Goal: Transaction & Acquisition: Book appointment/travel/reservation

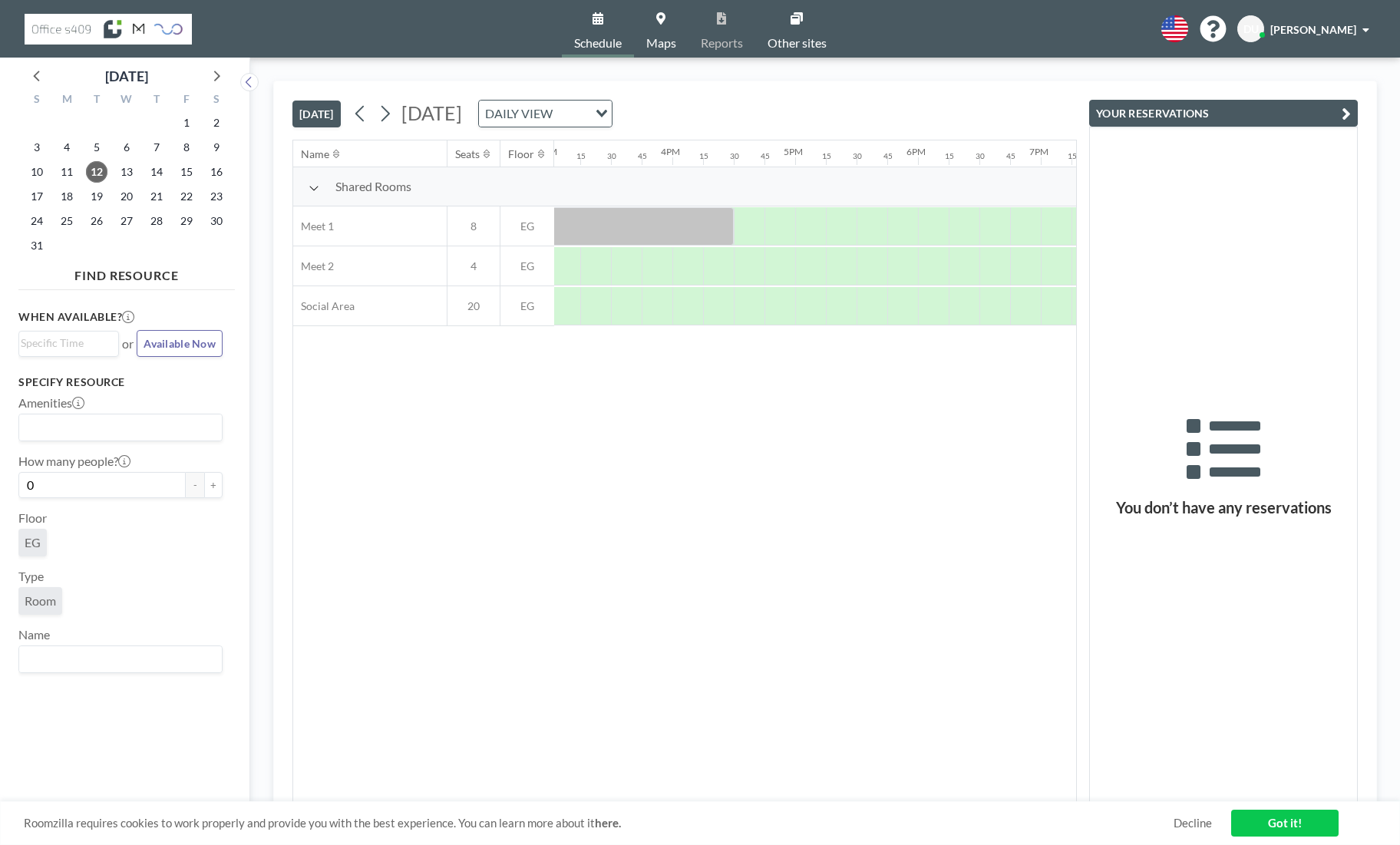
scroll to position [0, 1848]
drag, startPoint x: 813, startPoint y: 226, endPoint x: 1022, endPoint y: 221, distance: 209.1
click at [1022, 221] on div at bounding box center [917, 226] width 245 height 38
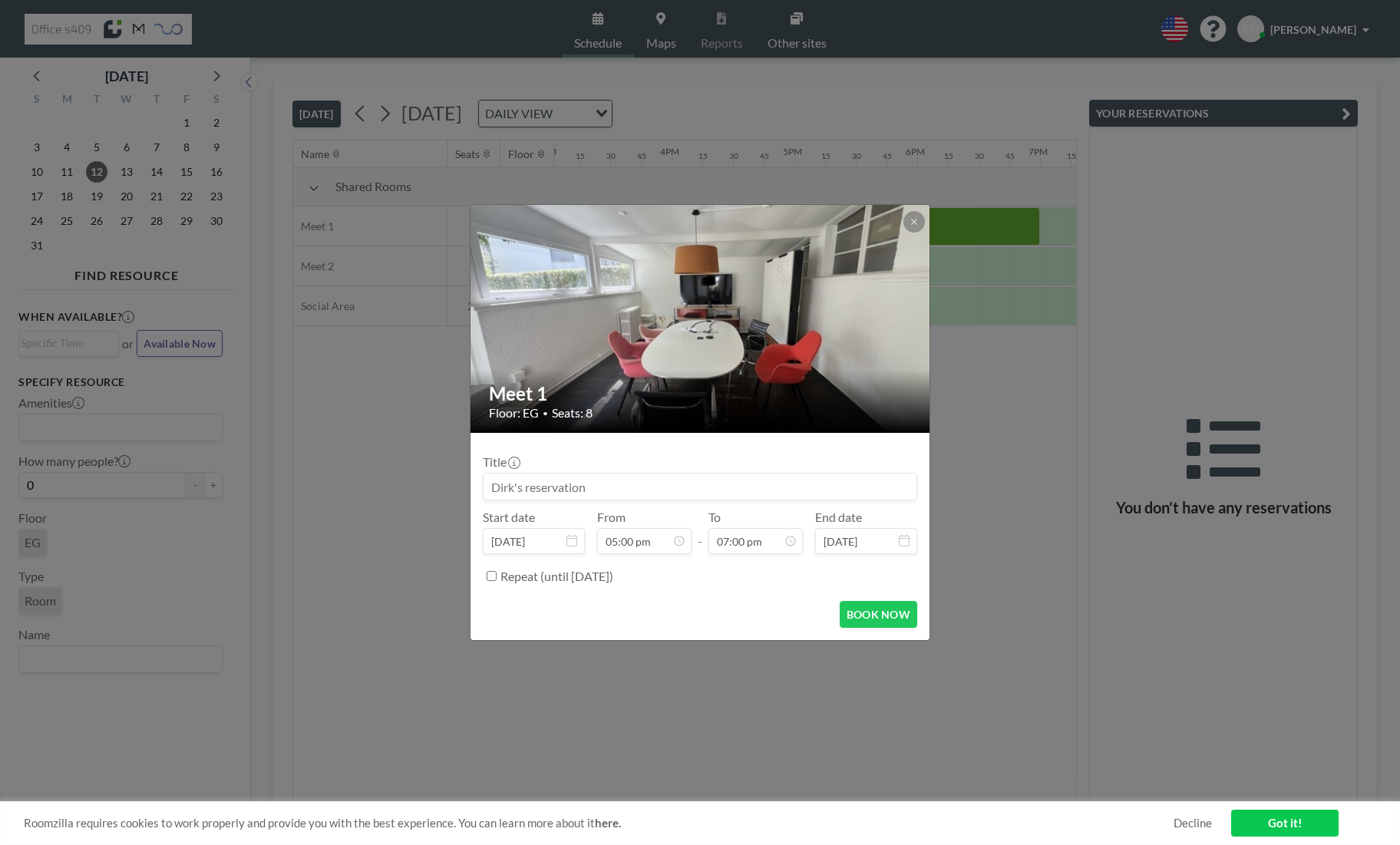
click at [596, 488] on input at bounding box center [700, 486] width 433 height 26
type input "WiCo meets GW & Co"
click at [874, 612] on button "BOOK NOW" at bounding box center [878, 614] width 77 height 27
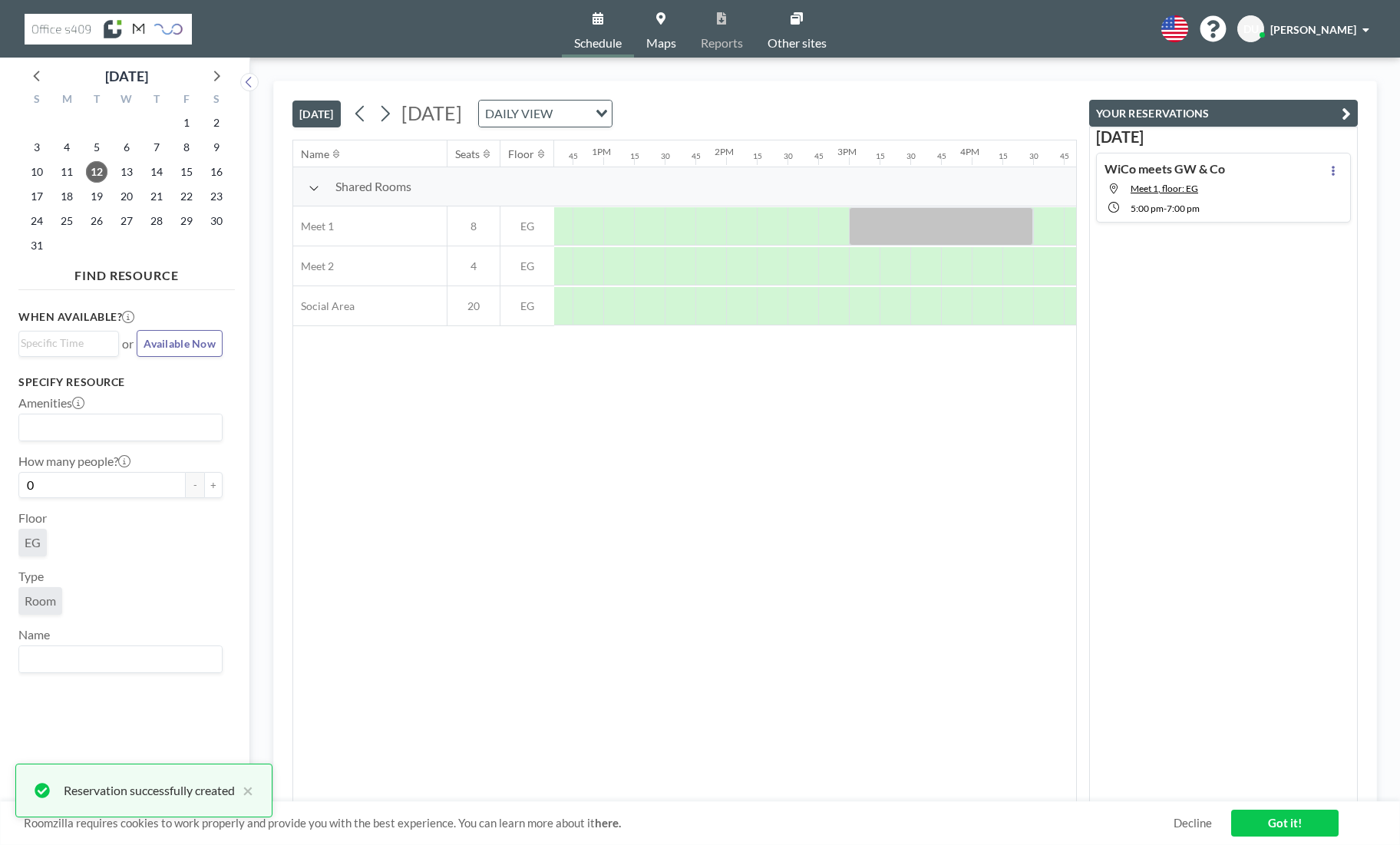
scroll to position [0, 1543]
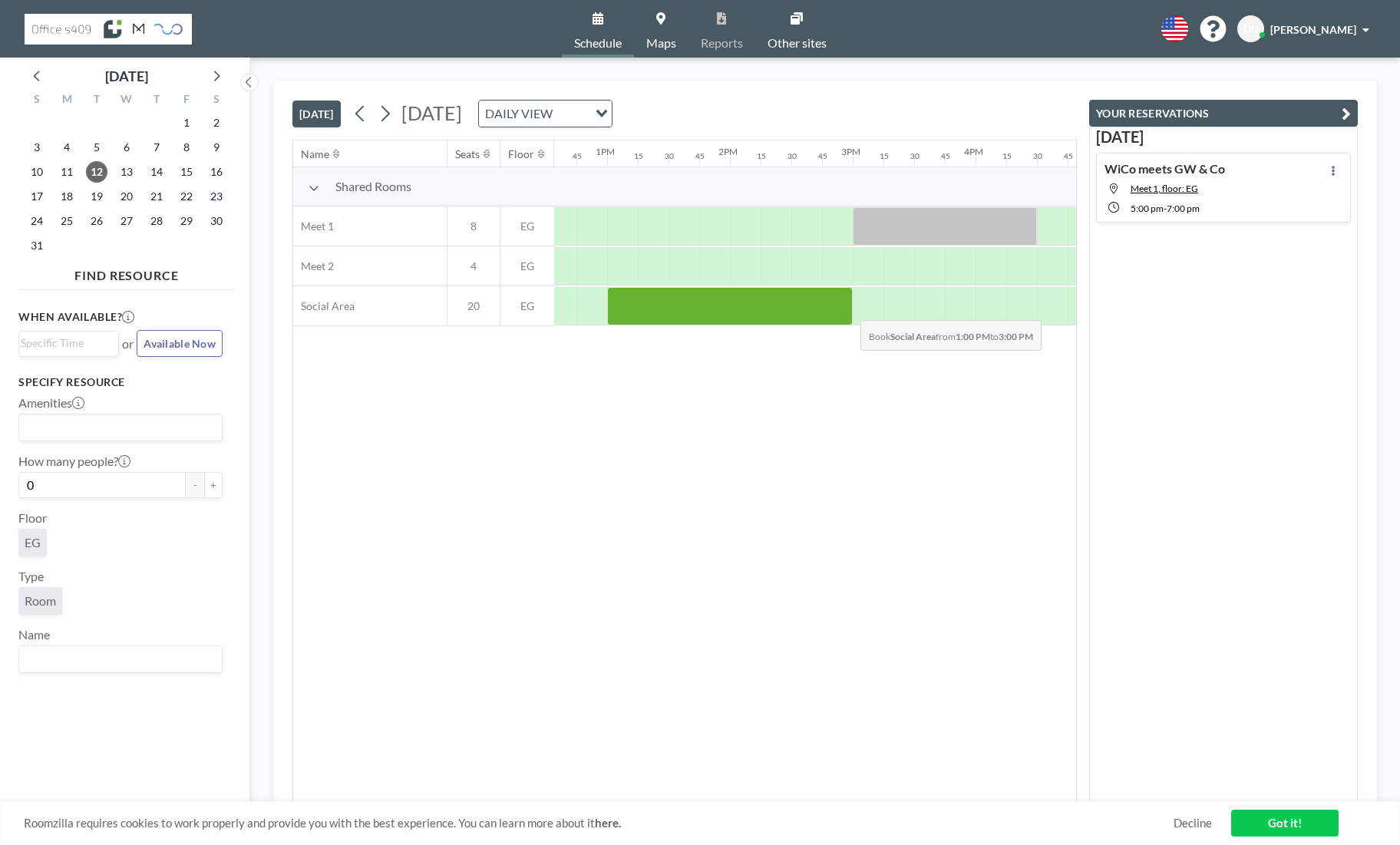
drag, startPoint x: 615, startPoint y: 308, endPoint x: 848, endPoint y: 307, distance: 233.0
click at [848, 307] on div at bounding box center [730, 306] width 245 height 38
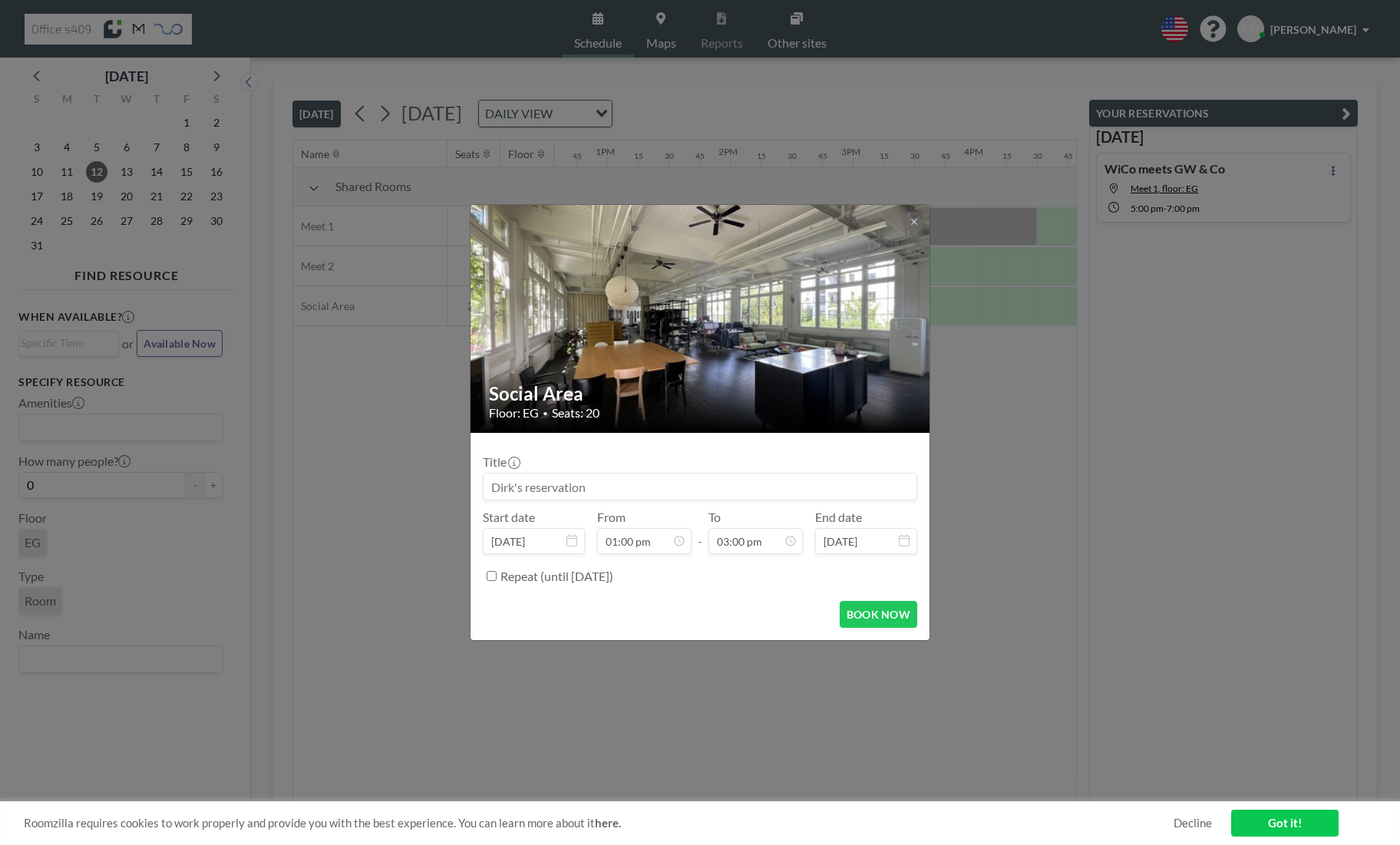
click at [595, 488] on input at bounding box center [700, 486] width 433 height 26
type input "WiCo & WMF & [PERSON_NAME]"
click at [863, 614] on button "BOOK NOW" at bounding box center [878, 614] width 77 height 27
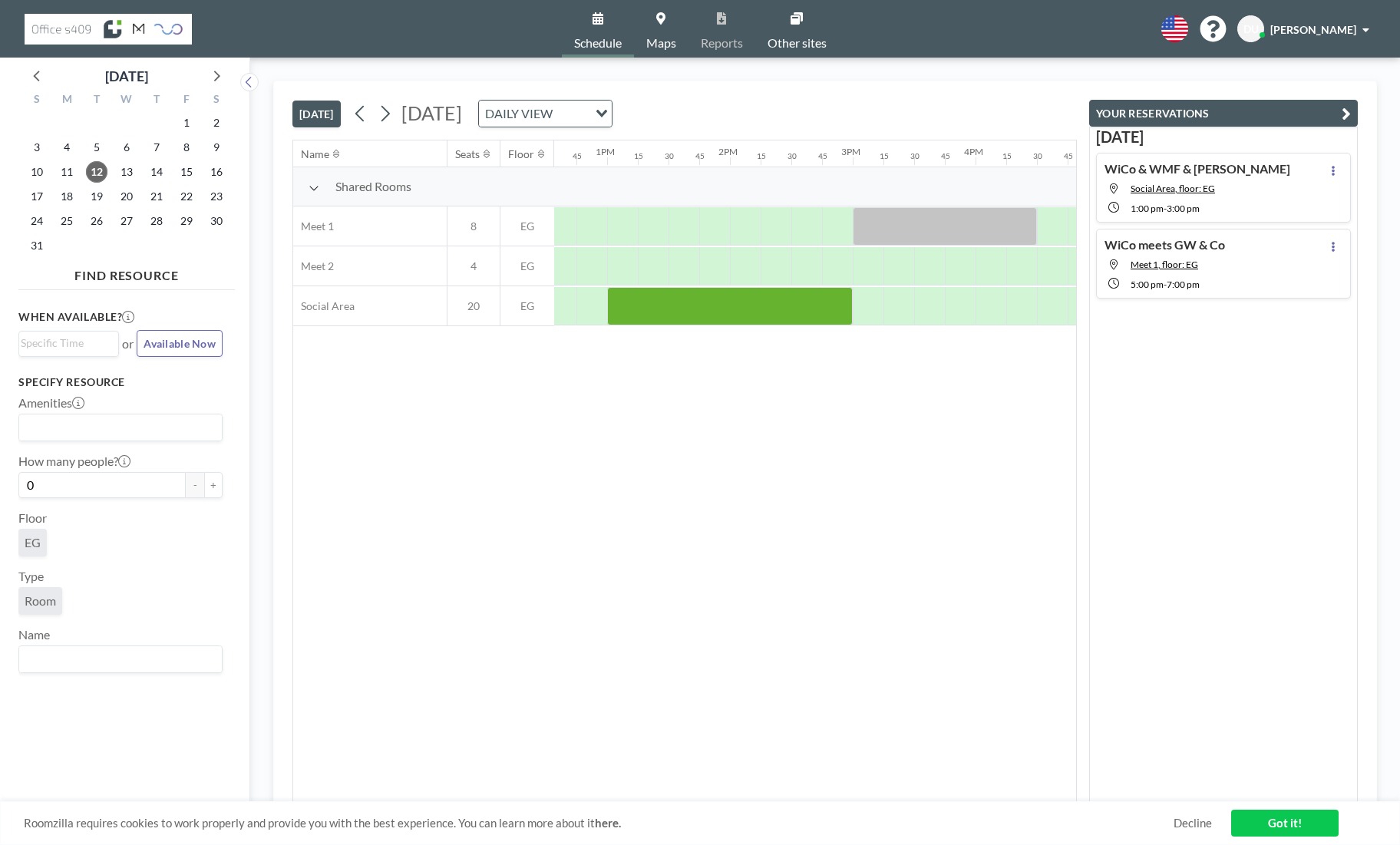
click at [610, 459] on div "Name Seats Floor 12AM 15 30 45 1AM 15 30 45 2AM 15 30 45 3AM 15 30 45 4AM 15 30…" at bounding box center [685, 471] width 783 height 662
click at [626, 303] on div at bounding box center [730, 306] width 245 height 38
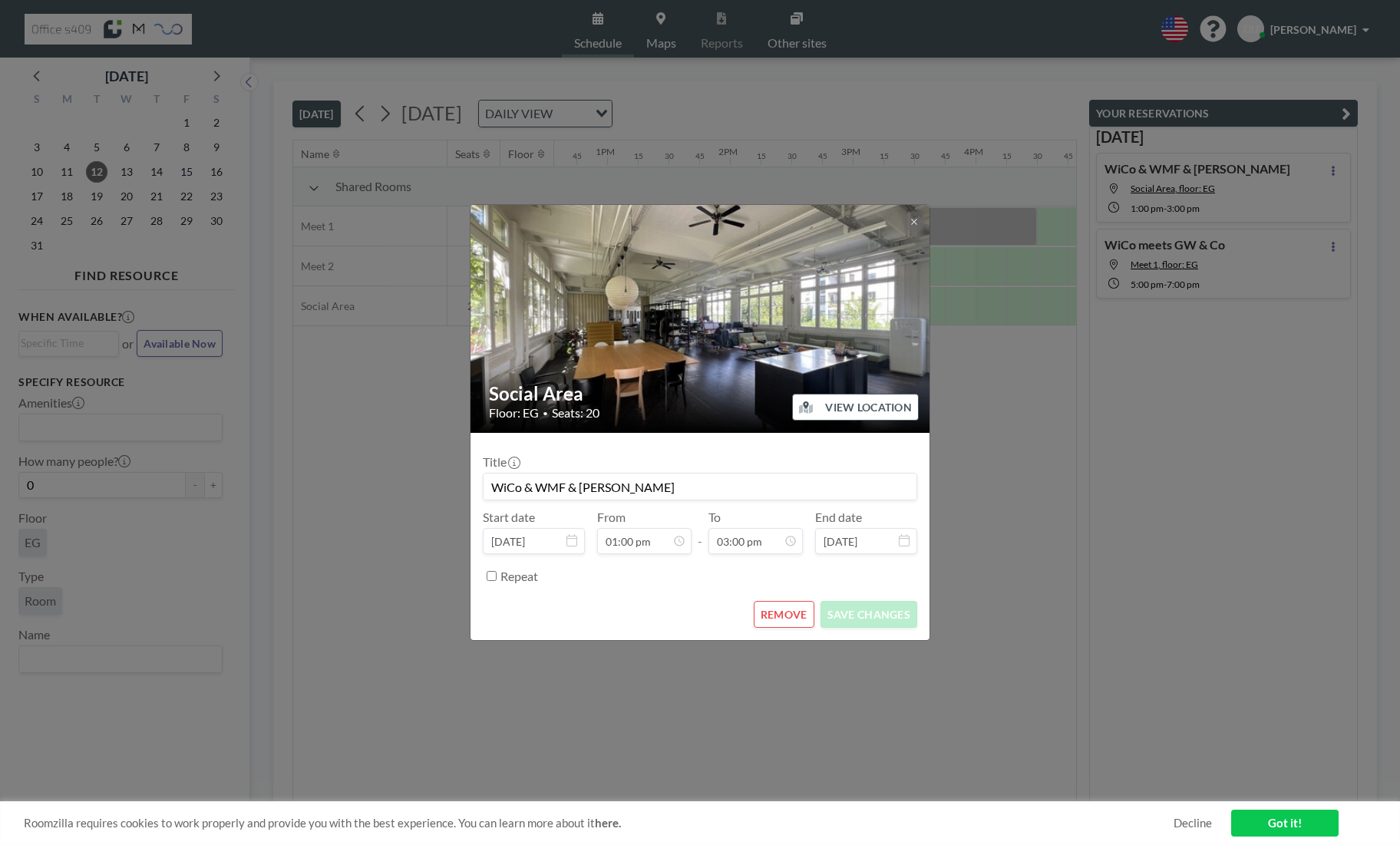
scroll to position [1639, 0]
click at [804, 605] on button "REMOVE" at bounding box center [784, 614] width 61 height 27
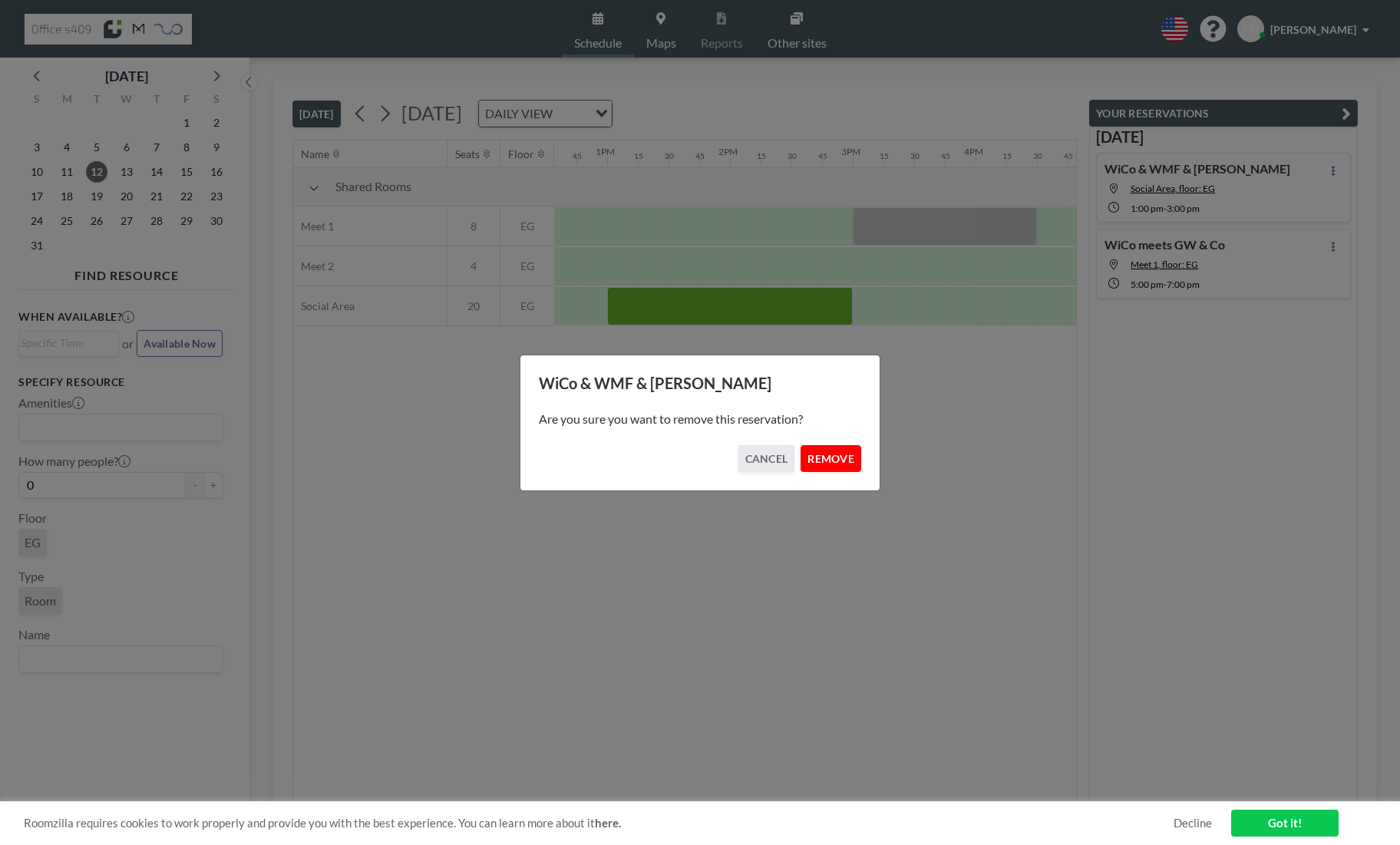
click at [830, 459] on button "REMOVE" at bounding box center [830, 459] width 61 height 27
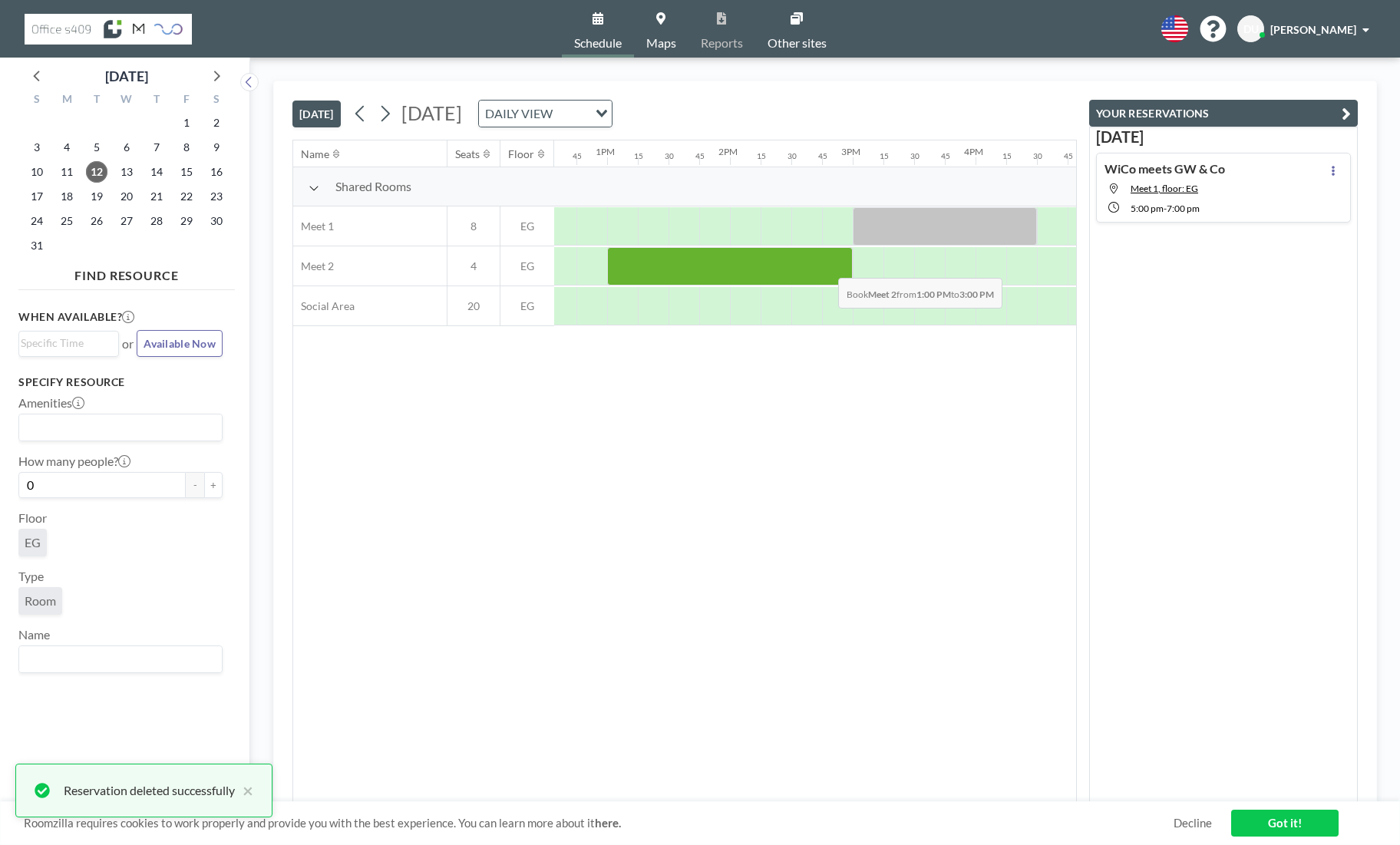
drag, startPoint x: 623, startPoint y: 260, endPoint x: 826, endPoint y: 265, distance: 203.1
click at [826, 265] on div at bounding box center [730, 266] width 245 height 38
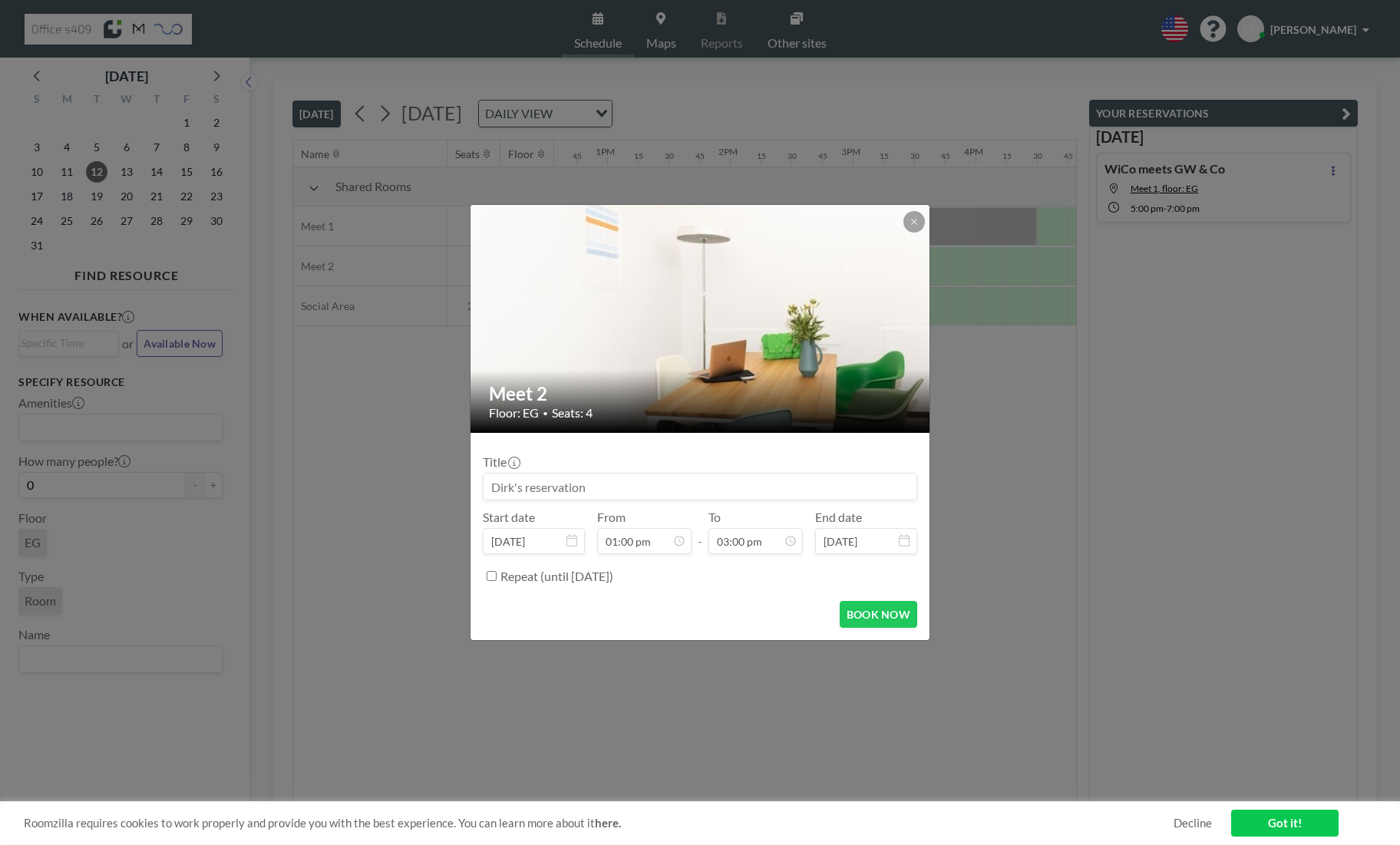
click at [591, 490] on input at bounding box center [700, 486] width 433 height 26
type input "WiCo & WMF & [PERSON_NAME]"
click at [880, 616] on button "BOOK NOW" at bounding box center [878, 614] width 77 height 27
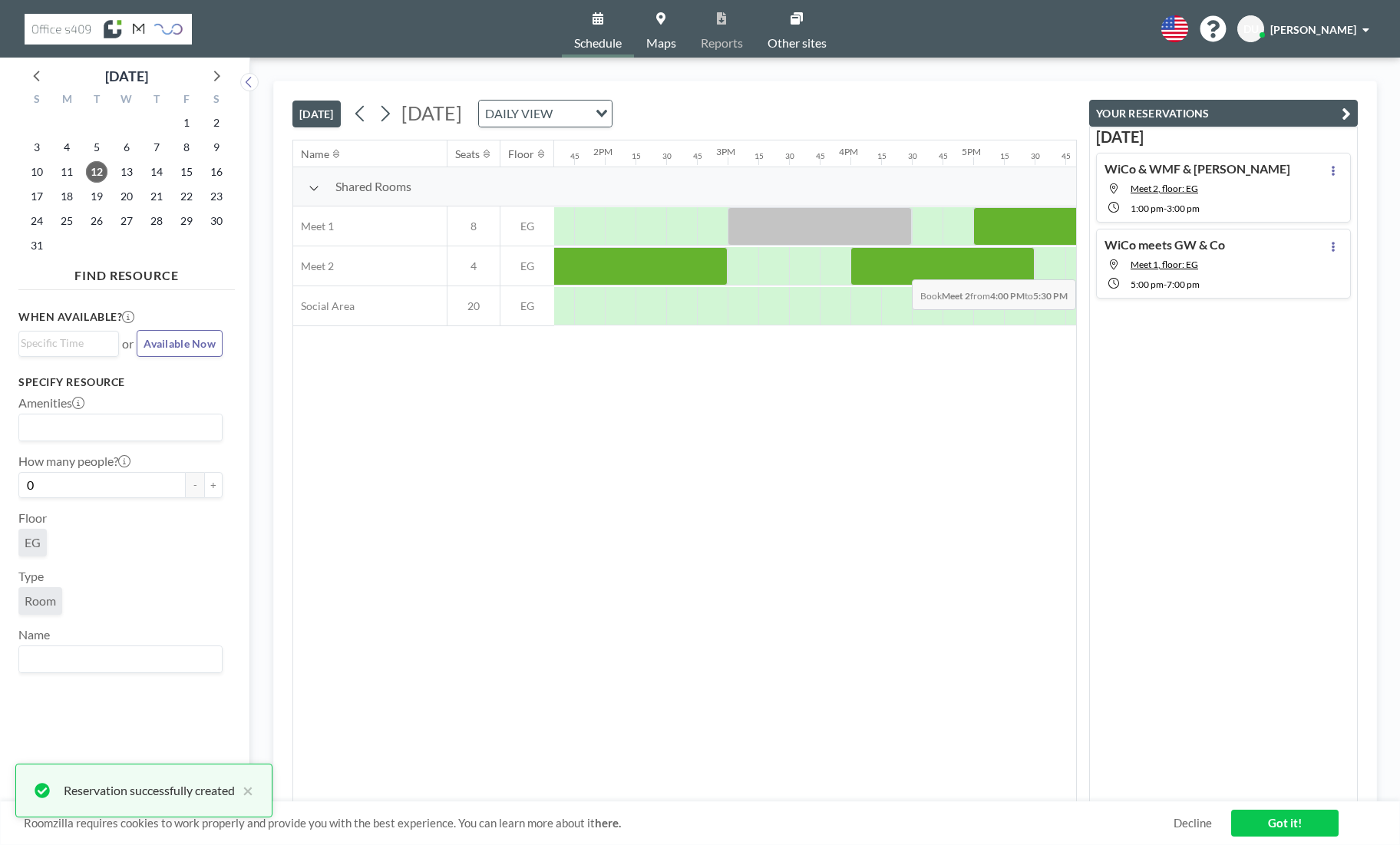
scroll to position [0, 1757]
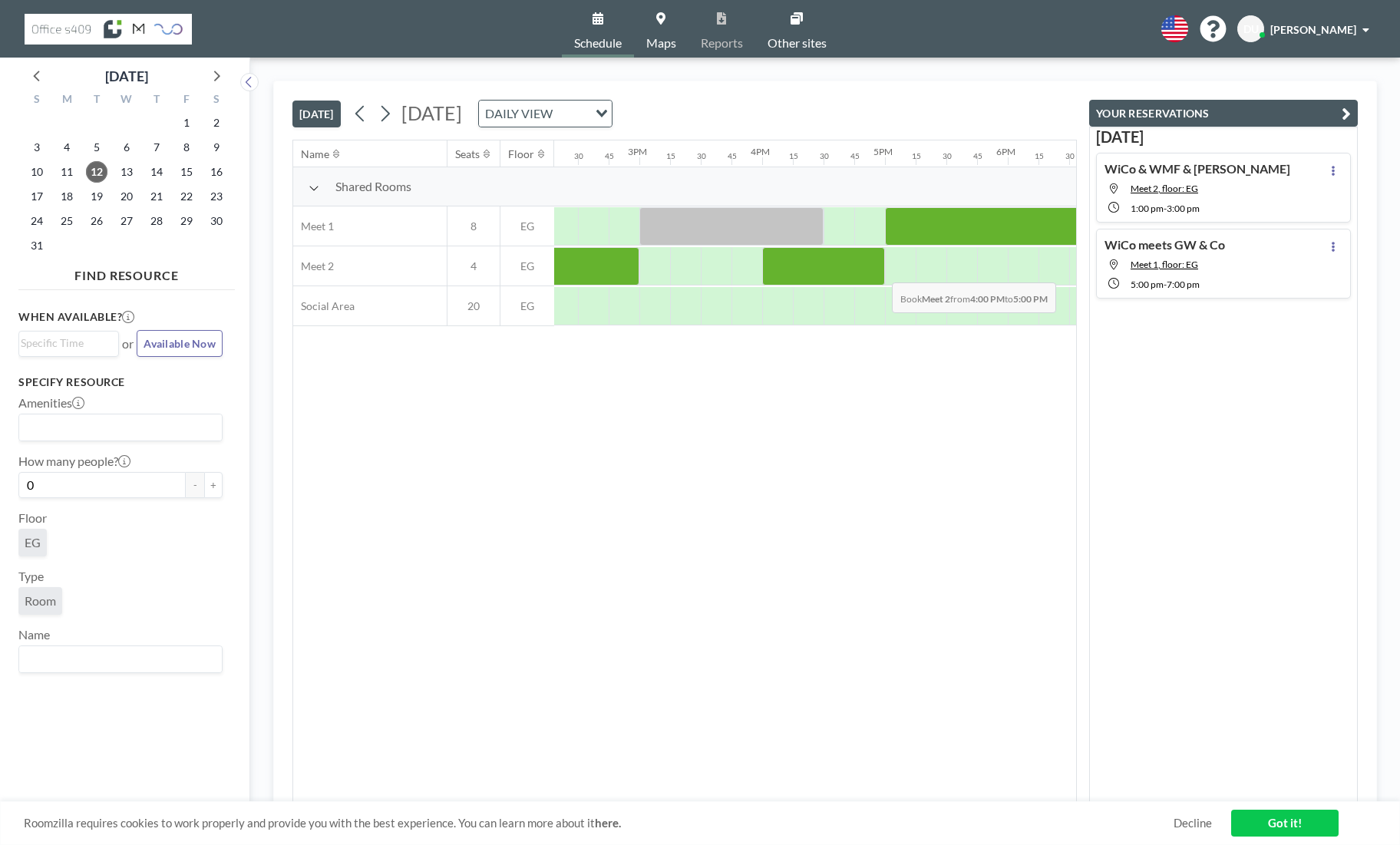
drag, startPoint x: 988, startPoint y: 271, endPoint x: 880, endPoint y: 270, distance: 108.0
click at [880, 270] on div at bounding box center [824, 266] width 123 height 38
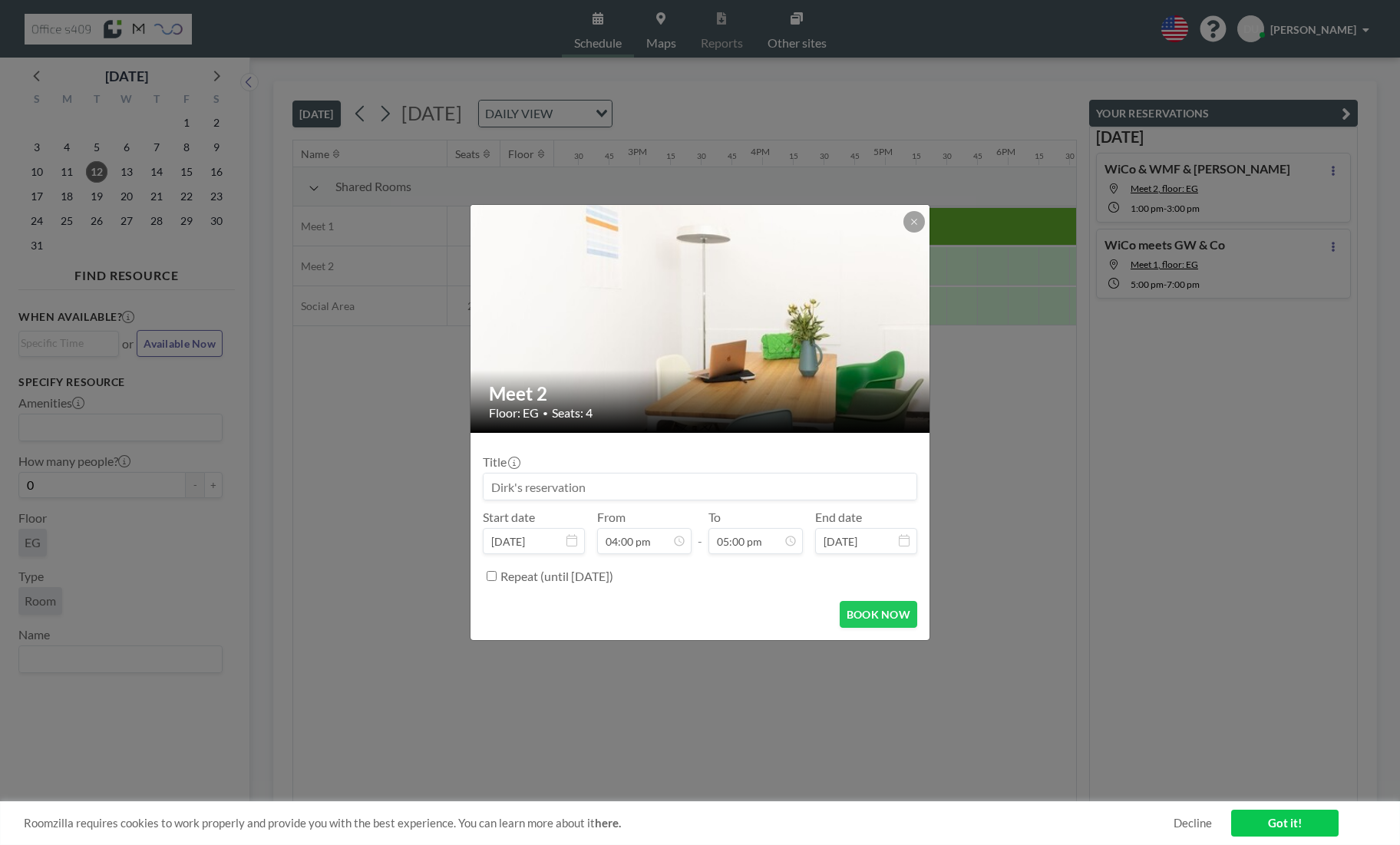
click at [621, 486] on input at bounding box center [700, 486] width 433 height 26
type input "w"
type input "WiCo & SWü/ Habee"
click at [866, 613] on button "BOOK NOW" at bounding box center [878, 614] width 77 height 27
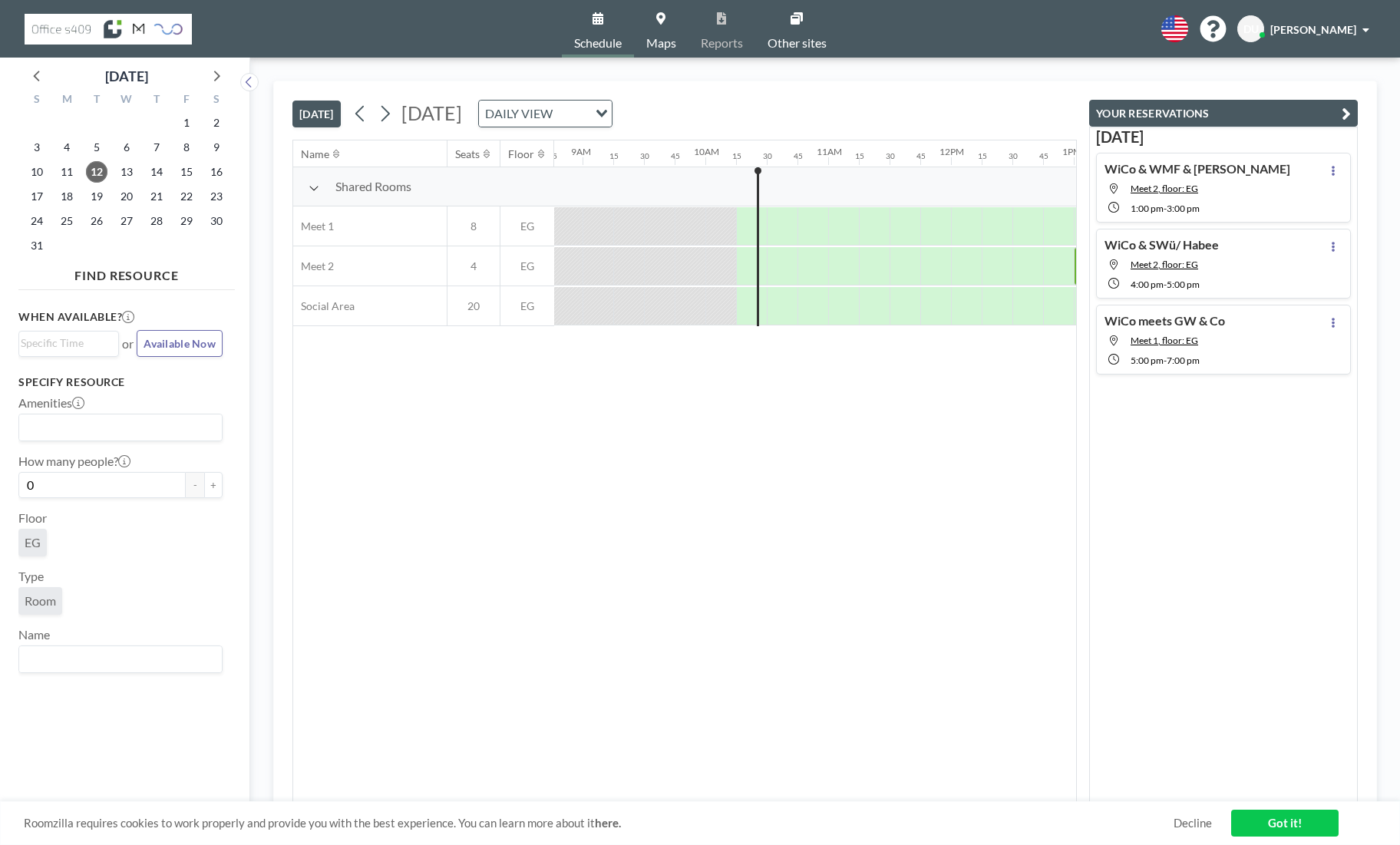
scroll to position [0, 1078]
click at [749, 245] on div at bounding box center [751, 226] width 31 height 37
click at [741, 245] on div at bounding box center [751, 226] width 31 height 37
drag, startPoint x: 761, startPoint y: 268, endPoint x: 907, endPoint y: 248, distance: 147.4
click at [907, 248] on div at bounding box center [839, 266] width 160 height 38
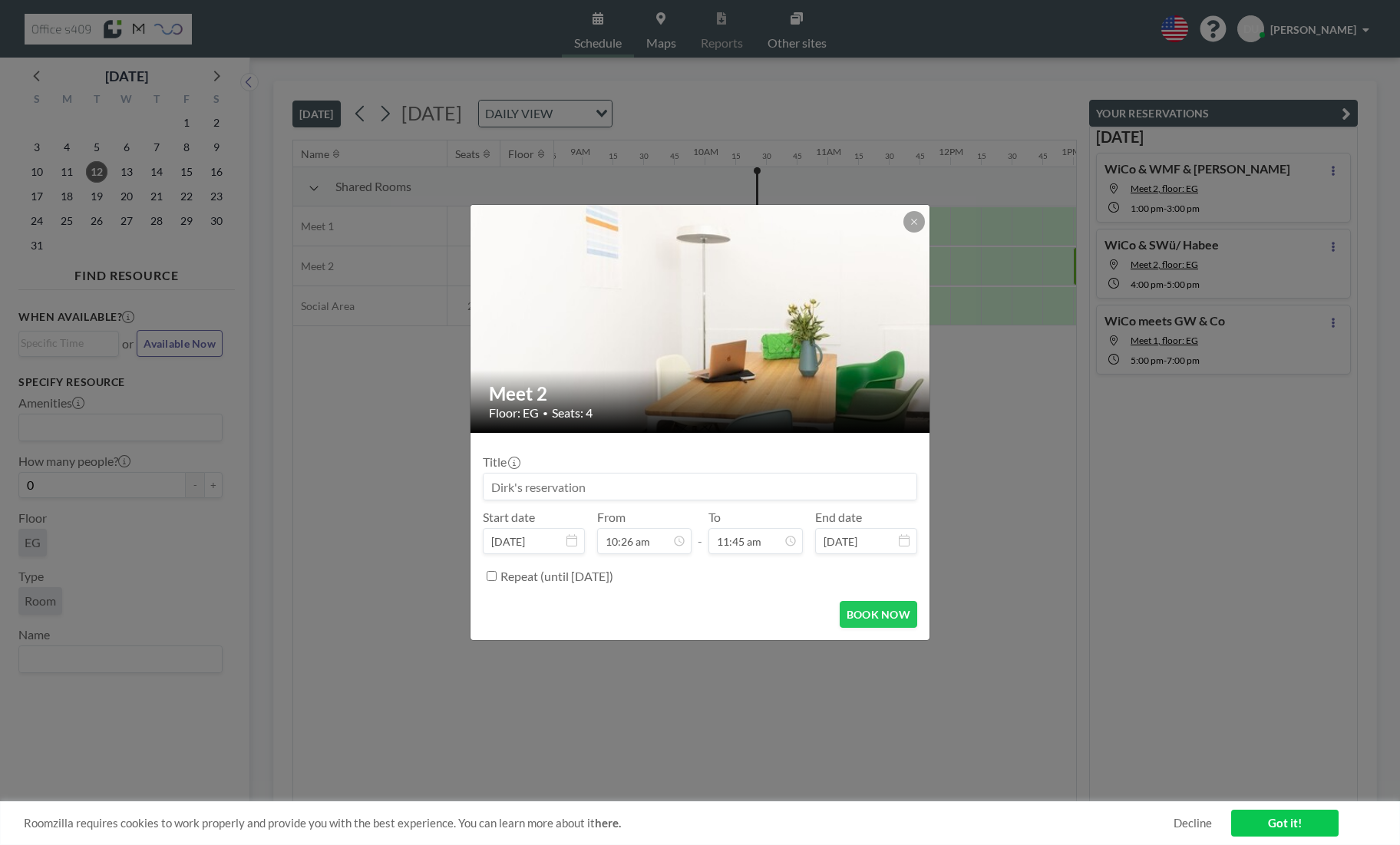
click at [604, 495] on input at bounding box center [700, 486] width 433 height 26
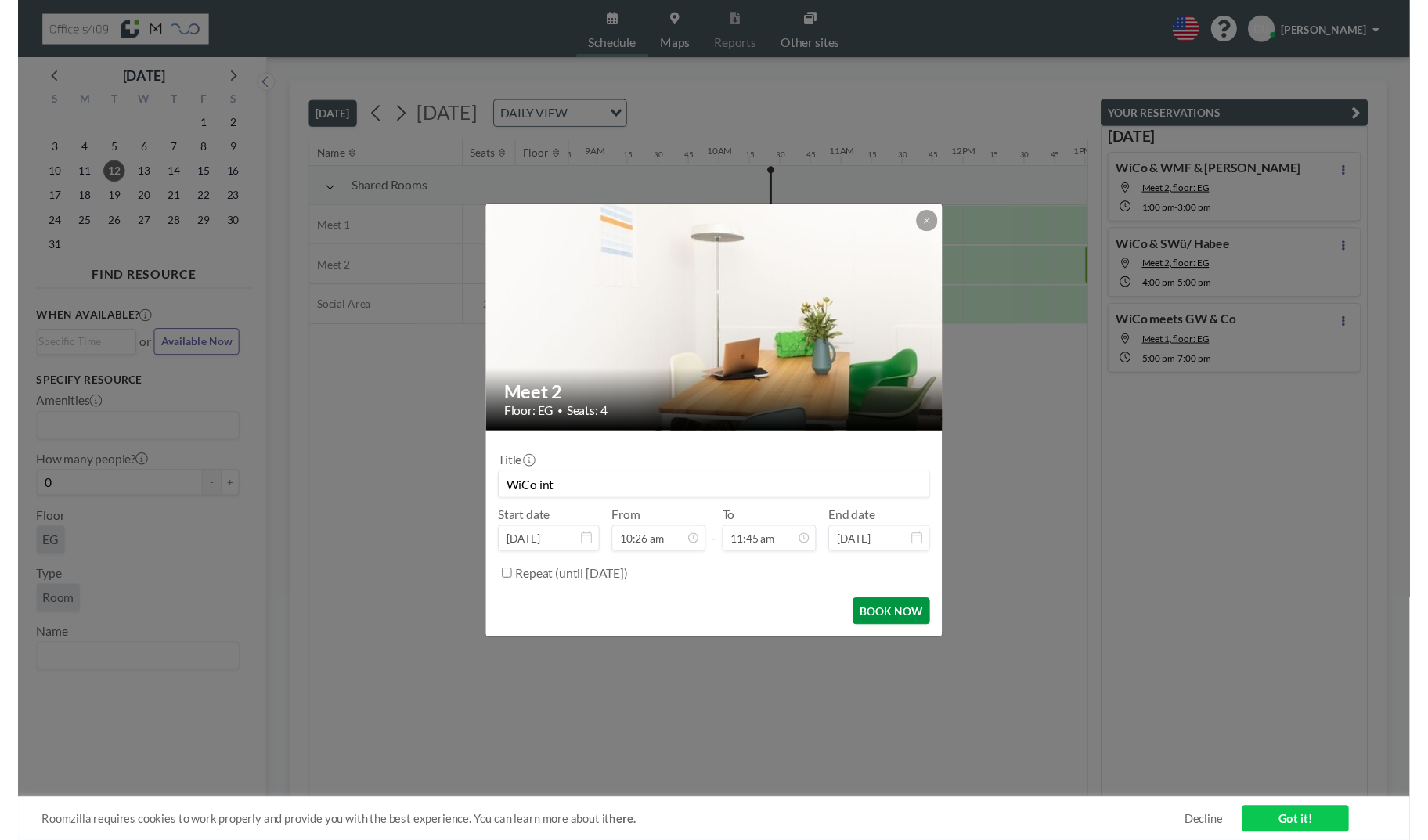
scroll to position [0, 0]
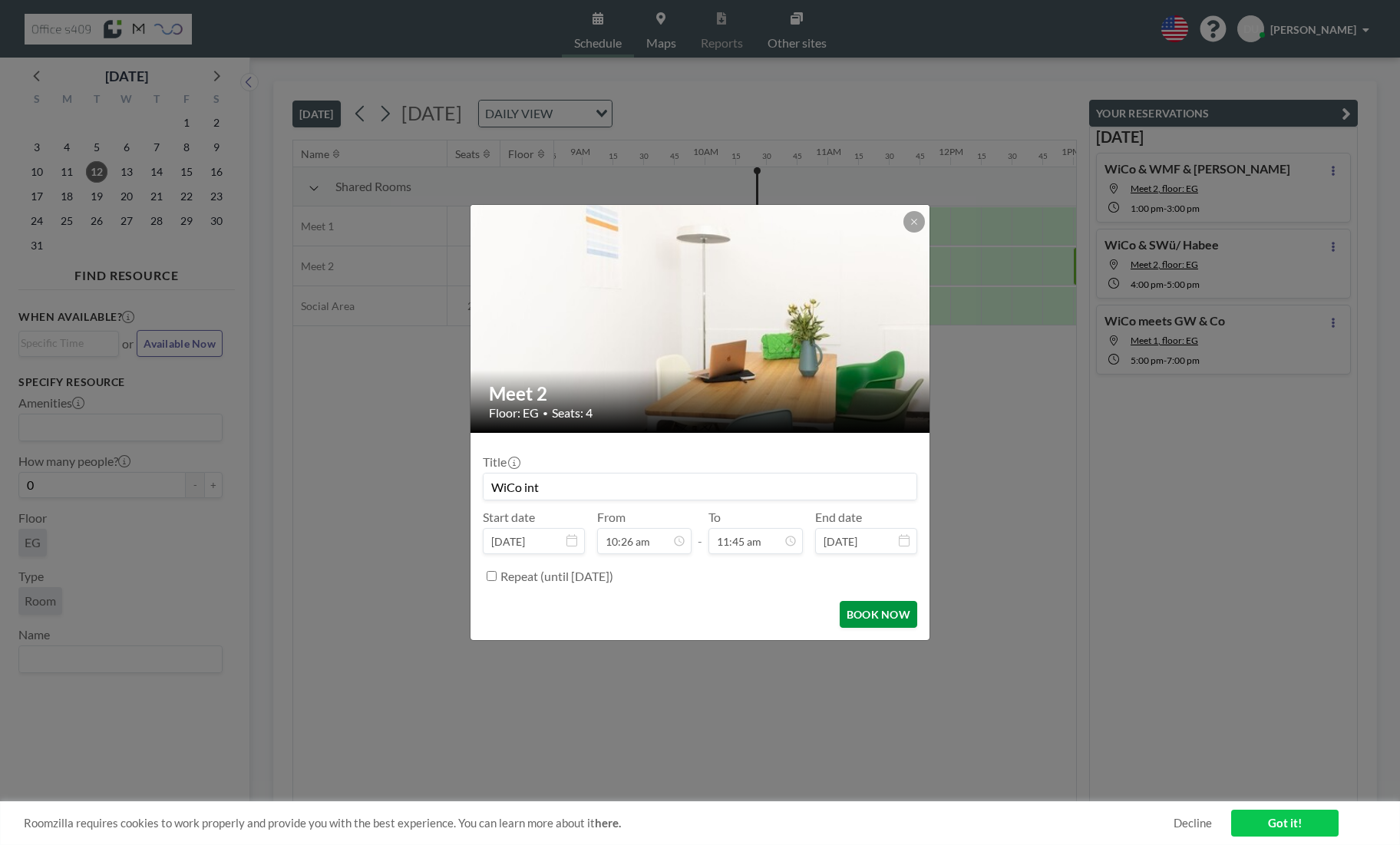
type input "WiCo int"
click at [875, 623] on button "BOOK NOW" at bounding box center [878, 614] width 77 height 27
